Goal: Transaction & Acquisition: Purchase product/service

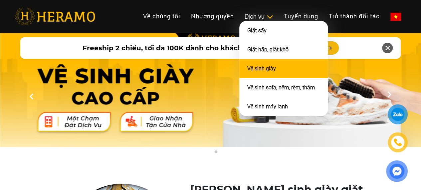
click at [247, 72] on link "Vệ sinh giày" at bounding box center [261, 68] width 29 height 6
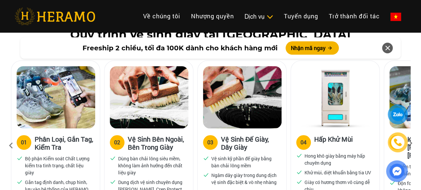
scroll to position [299, 0]
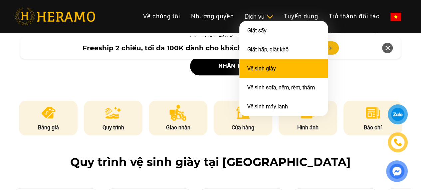
click at [247, 72] on link "Vệ sinh giày" at bounding box center [261, 68] width 29 height 6
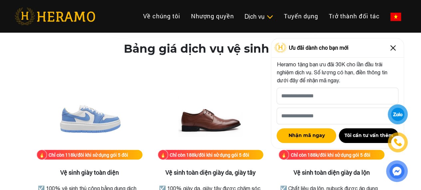
scroll to position [865, 0]
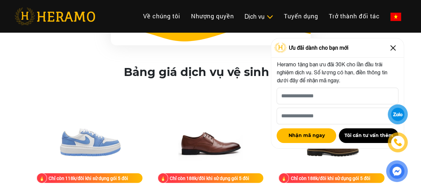
click at [392, 51] on img at bounding box center [393, 48] width 11 height 11
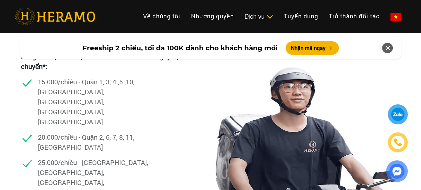
scroll to position [1863, 0]
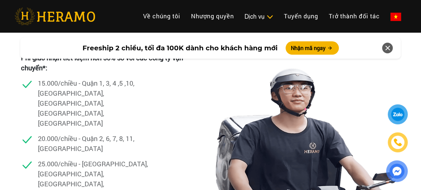
click at [100, 72] on p "Phí giao nhận tiết kiệm hơn 50% so với các công ty vận chuyển*:" at bounding box center [106, 62] width 171 height 20
click at [112, 107] on p "15.000/chiều - Quận 1, 3, 4 ,5 ,10, [GEOGRAPHIC_DATA], [GEOGRAPHIC_DATA], [GEOG…" at bounding box center [94, 103] width 113 height 50
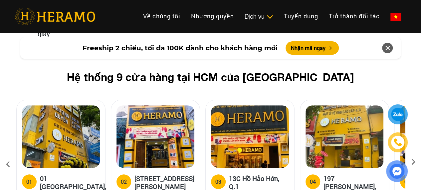
scroll to position [2695, 0]
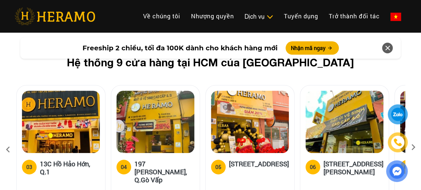
scroll to position [2662, 0]
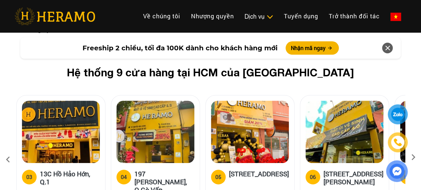
click at [416, 157] on icon at bounding box center [413, 159] width 12 height 4
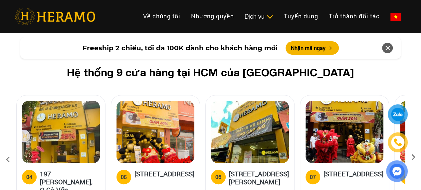
click at [415, 157] on icon at bounding box center [413, 159] width 12 height 4
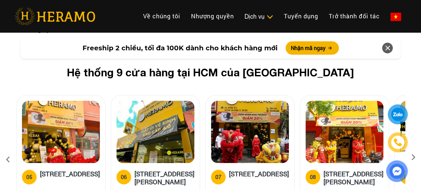
click at [414, 157] on icon at bounding box center [413, 159] width 12 height 4
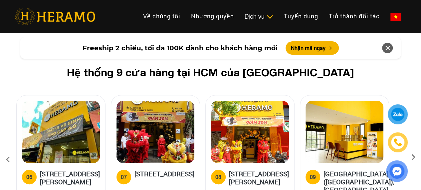
click at [414, 157] on icon at bounding box center [413, 159] width 12 height 4
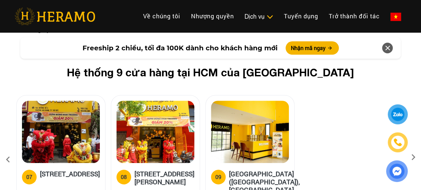
click at [413, 119] on div at bounding box center [397, 143] width 32 height 78
click at [413, 118] on div at bounding box center [397, 143] width 32 height 78
click at [6, 150] on icon at bounding box center [8, 159] width 12 height 18
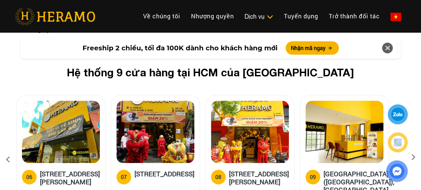
click at [5, 150] on icon at bounding box center [8, 159] width 12 height 18
click at [9, 150] on icon at bounding box center [8, 159] width 12 height 18
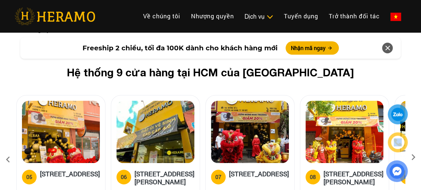
click at [11, 150] on icon at bounding box center [8, 159] width 12 height 18
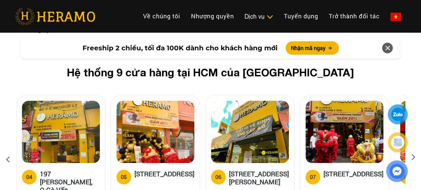
click at [11, 150] on icon at bounding box center [8, 159] width 12 height 18
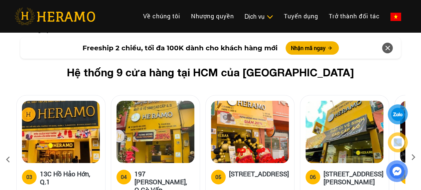
click at [8, 150] on icon at bounding box center [8, 159] width 12 height 18
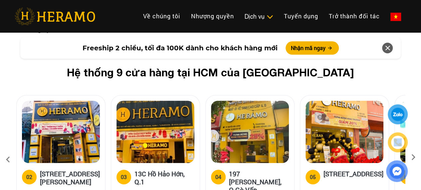
click at [7, 150] on icon at bounding box center [8, 159] width 12 height 18
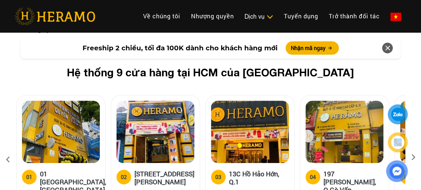
click at [4, 150] on icon at bounding box center [8, 159] width 12 height 18
drag, startPoint x: 4, startPoint y: 123, endPoint x: 14, endPoint y: 120, distance: 10.8
click at [6, 150] on icon at bounding box center [8, 159] width 12 height 18
click at [14, 120] on div "Hệ thống 9 cửa hàng tại HCM của HERAMO 01 01 [GEOGRAPHIC_DATA], Q.[GEOGRAPHIC_D…" at bounding box center [210, 145] width 399 height 158
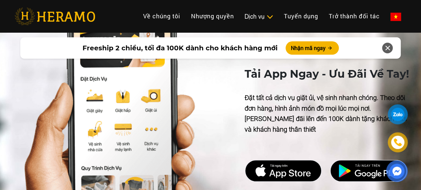
scroll to position [3161, 0]
